Goal: Navigation & Orientation: Go to known website

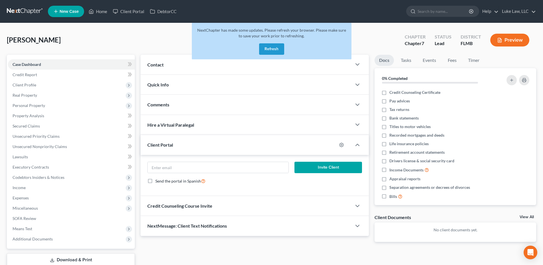
click at [271, 50] on button "Refresh" at bounding box center [271, 48] width 25 height 11
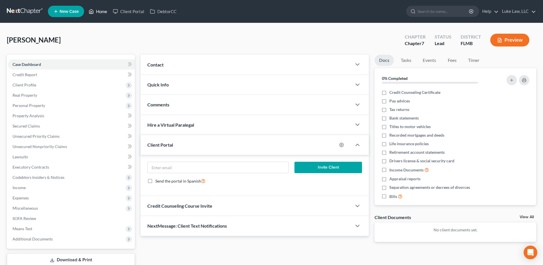
click at [103, 10] on link "Home" at bounding box center [98, 11] width 24 height 10
